Goal: Transaction & Acquisition: Purchase product/service

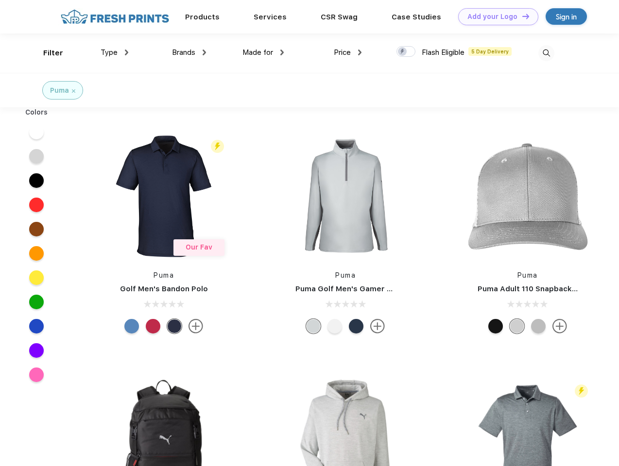
scroll to position [0, 0]
click at [494, 17] on link "Add your Logo Design Tool" at bounding box center [498, 16] width 80 height 17
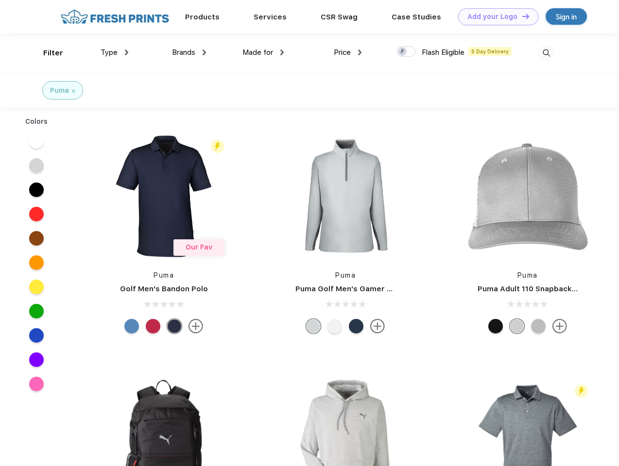
click at [0, 0] on div "Design Tool" at bounding box center [0, 0] width 0 height 0
click at [521, 16] on link "Add your Logo Design Tool" at bounding box center [498, 16] width 80 height 17
click at [47, 53] on div "Filter" at bounding box center [53, 53] width 20 height 11
click at [115, 52] on span "Type" at bounding box center [109, 52] width 17 height 9
click at [189, 52] on span "Brands" at bounding box center [183, 52] width 23 height 9
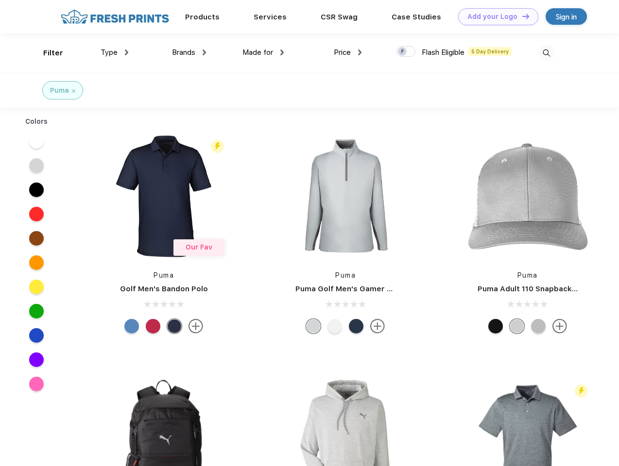
click at [263, 52] on span "Made for" at bounding box center [257, 52] width 31 height 9
click at [348, 52] on span "Price" at bounding box center [342, 52] width 17 height 9
click at [406, 52] on div at bounding box center [405, 51] width 19 height 11
click at [403, 52] on input "checkbox" at bounding box center [399, 49] width 6 height 6
click at [546, 53] on img at bounding box center [546, 53] width 16 height 16
